Goal: Transaction & Acquisition: Subscribe to service/newsletter

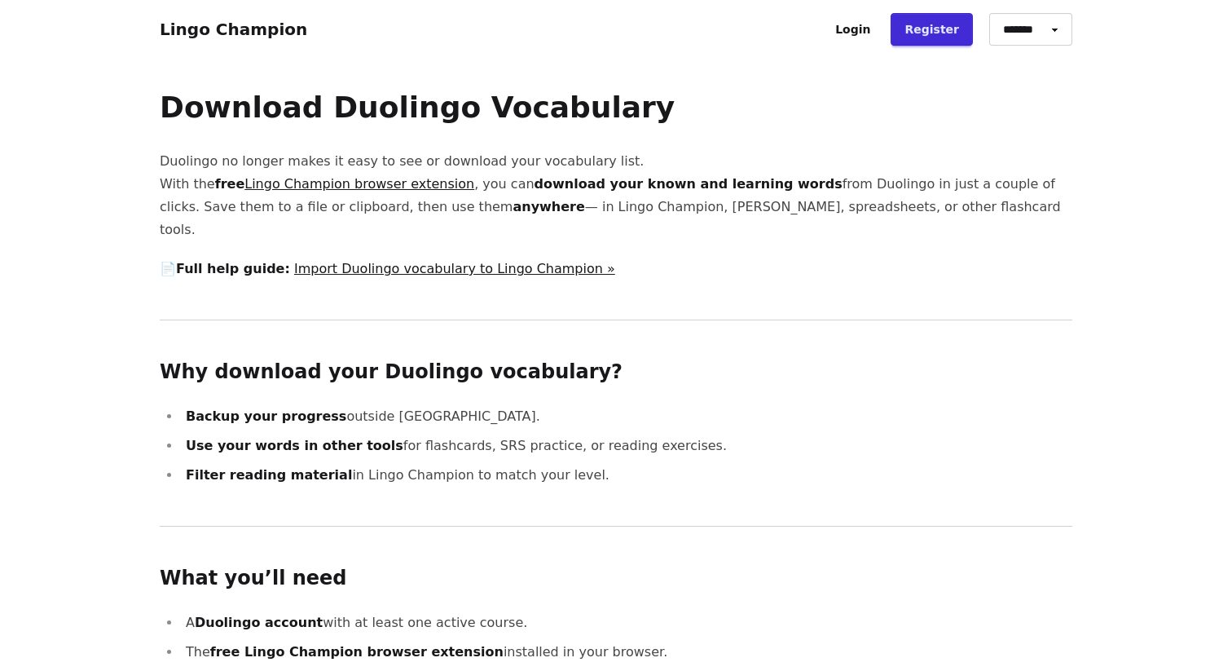
click at [393, 186] on link "Lingo Champion browser extension" at bounding box center [359, 183] width 230 height 15
click at [465, 261] on link "Import Duolingo vocabulary to Lingo Champion »" at bounding box center [454, 268] width 321 height 15
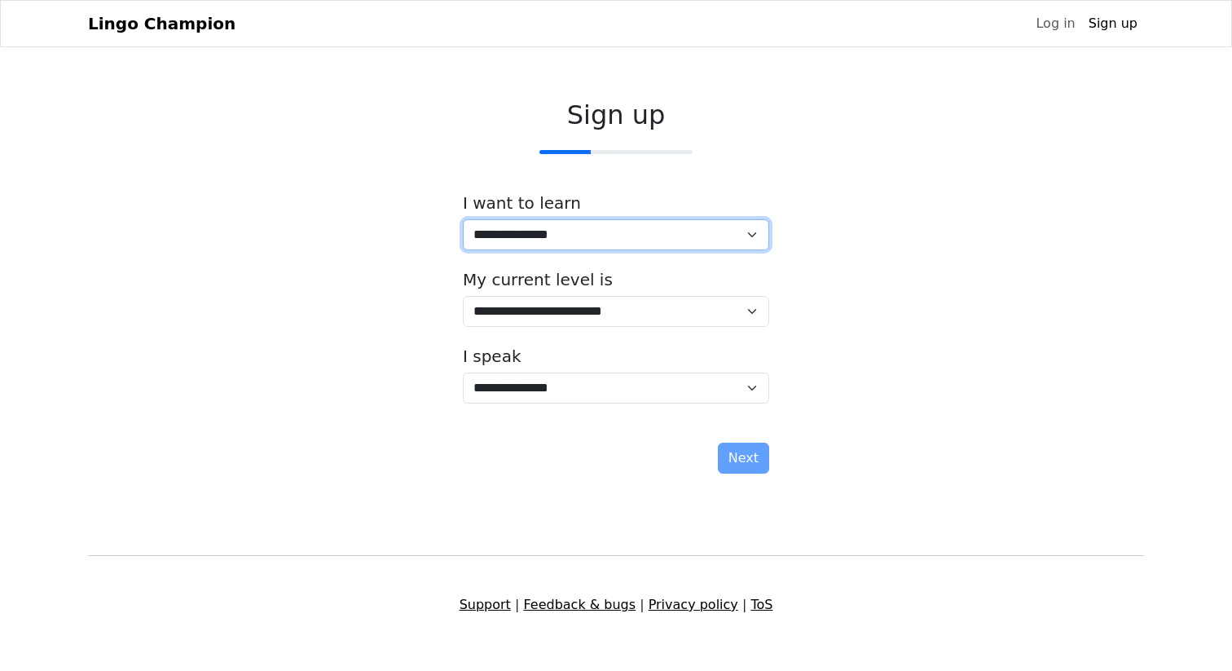
click at [602, 223] on select "**********" at bounding box center [616, 234] width 306 height 31
